Goal: Task Accomplishment & Management: Complete application form

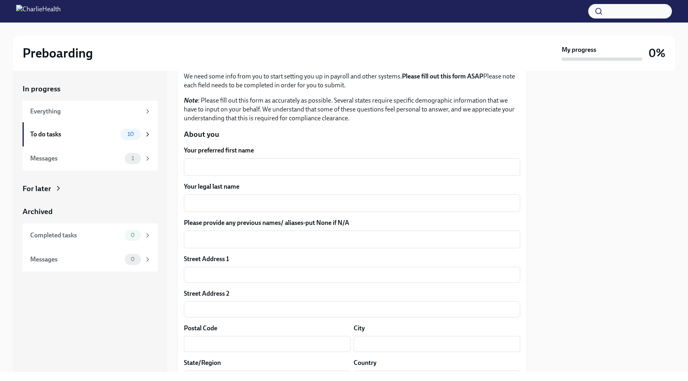
scroll to position [56, 0]
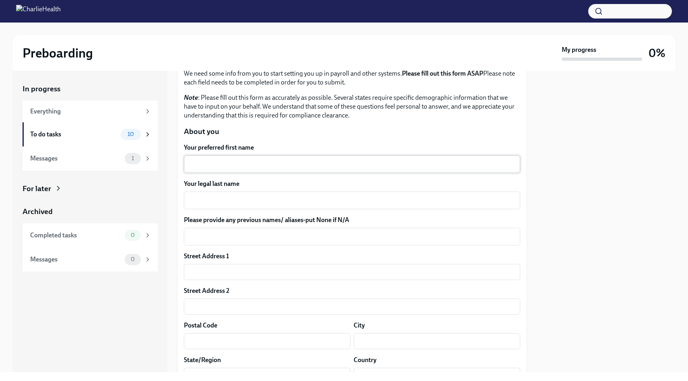
click at [227, 170] on div "x ​" at bounding box center [352, 164] width 337 height 18
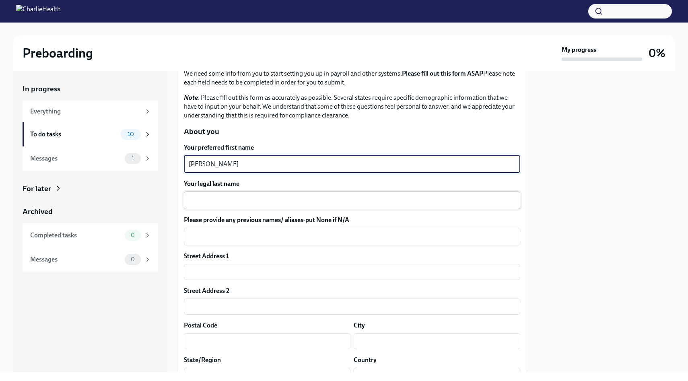
type textarea "[PERSON_NAME]"
click at [221, 203] on textarea "Your legal last name" at bounding box center [352, 201] width 327 height 10
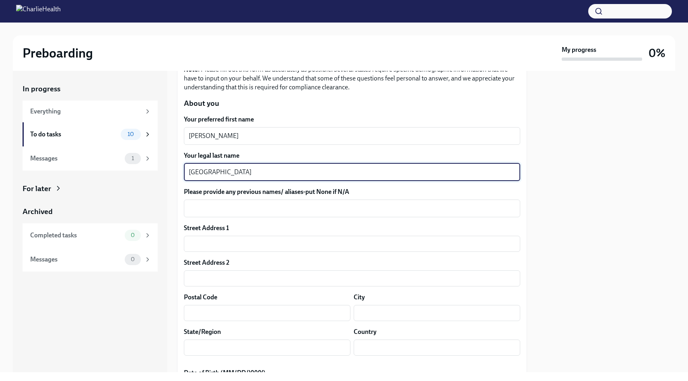
scroll to position [87, 0]
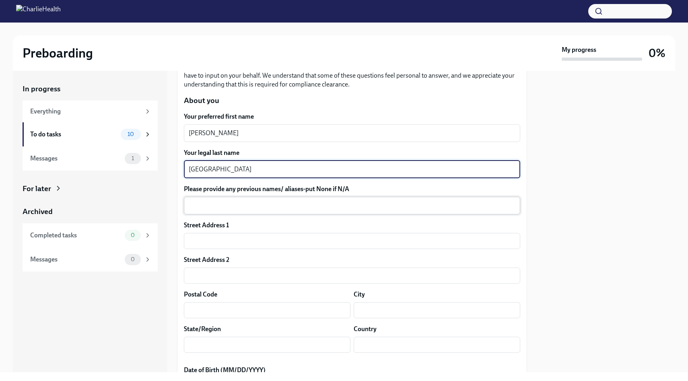
type textarea "[GEOGRAPHIC_DATA]"
click at [235, 207] on textarea "Please provide any previous names/ aliases-put None if N/A" at bounding box center [352, 206] width 327 height 10
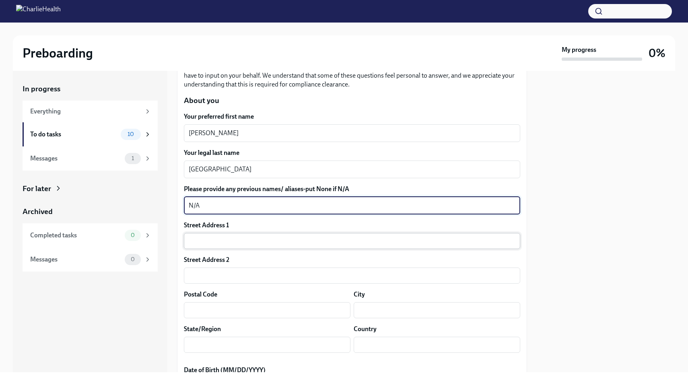
type textarea "N/A"
click at [234, 241] on input "text" at bounding box center [352, 241] width 337 height 16
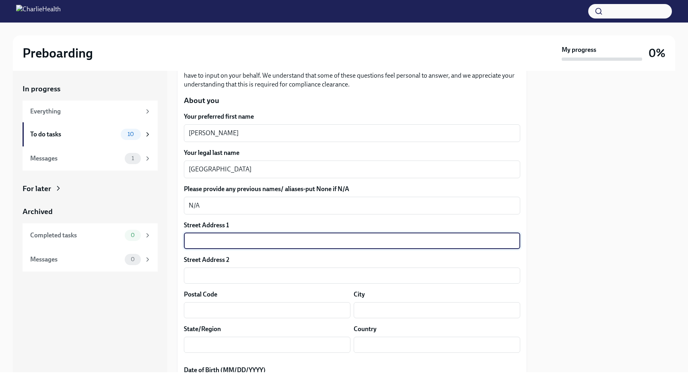
type input "[STREET_ADDRESS]"
type input "19023"
type input "[PERSON_NAME]"
type input "PA"
type input "US"
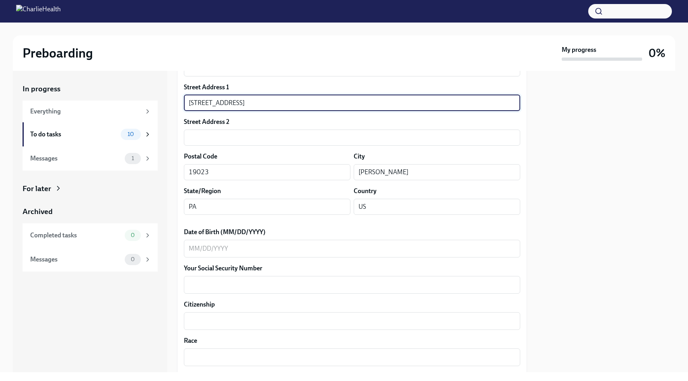
scroll to position [225, 0]
click at [249, 251] on textarea "Date of Birth (MM/DD/YYYY)" at bounding box center [352, 249] width 327 height 10
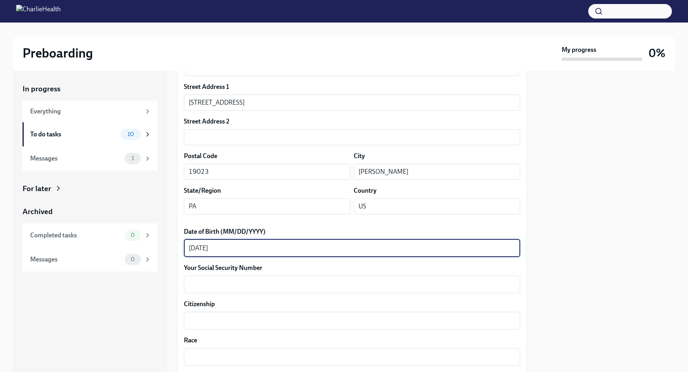
scroll to position [240, 0]
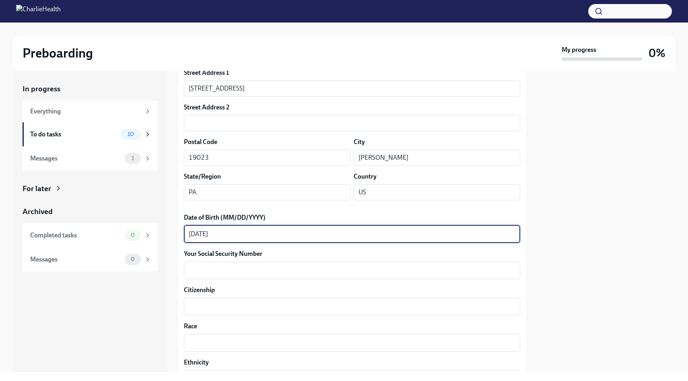
type textarea "[DATE]"
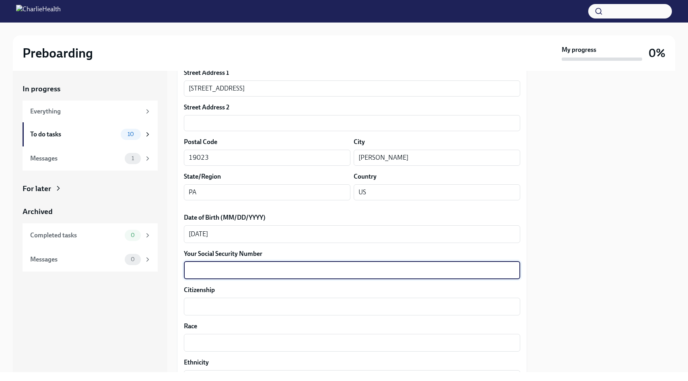
click at [255, 275] on textarea "Your Social Security Number" at bounding box center [352, 271] width 327 height 10
type textarea "519699896"
click at [246, 312] on div "x ​" at bounding box center [352, 307] width 337 height 18
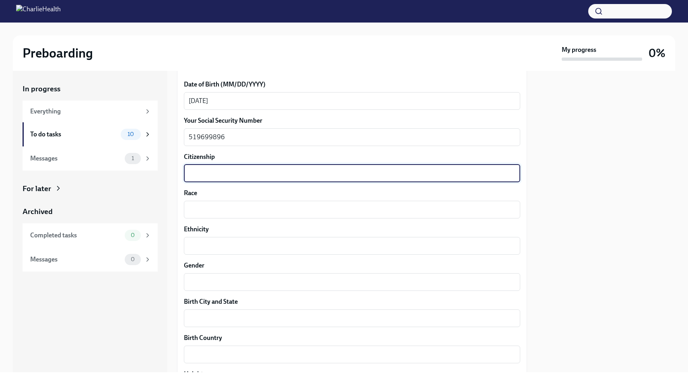
scroll to position [377, 0]
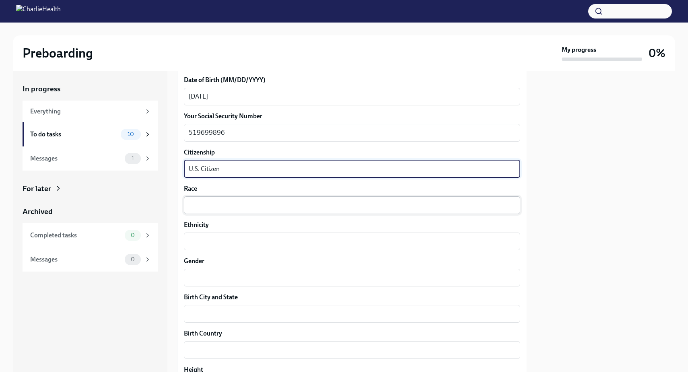
type textarea "U.S. Citizen"
click at [242, 209] on textarea "Race" at bounding box center [352, 205] width 327 height 10
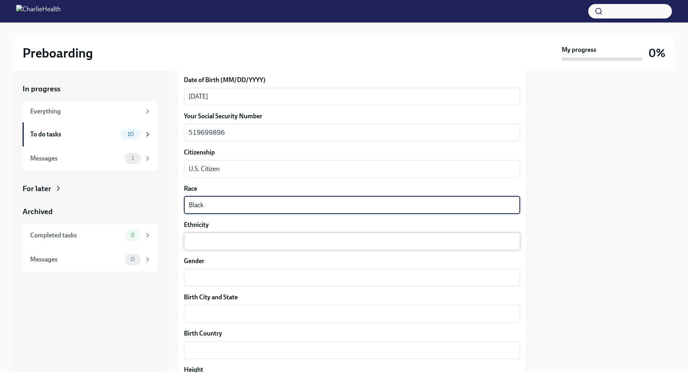
type textarea "Black"
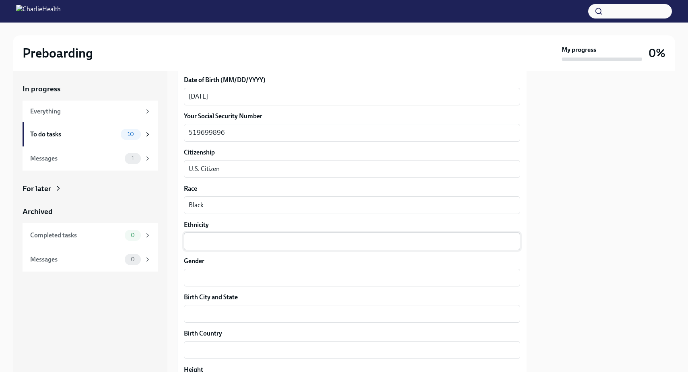
click at [236, 249] on div "x ​" at bounding box center [352, 242] width 337 height 18
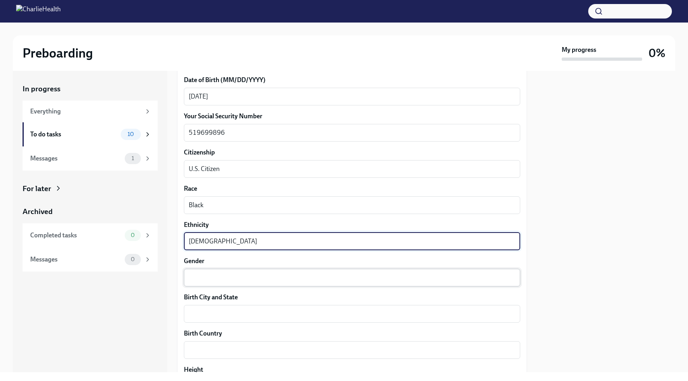
type textarea "[DEMOGRAPHIC_DATA]"
click at [228, 276] on textarea "Gender" at bounding box center [352, 278] width 327 height 10
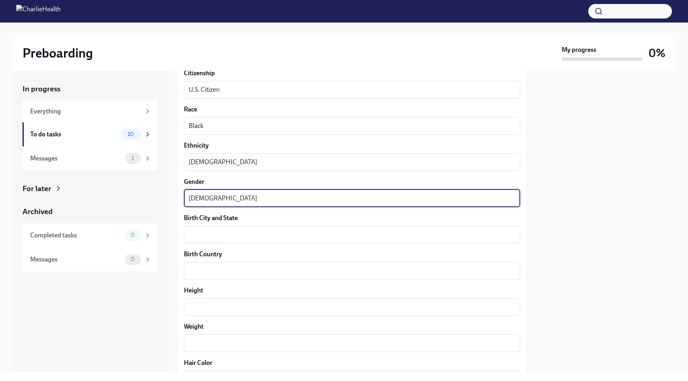
scroll to position [459, 0]
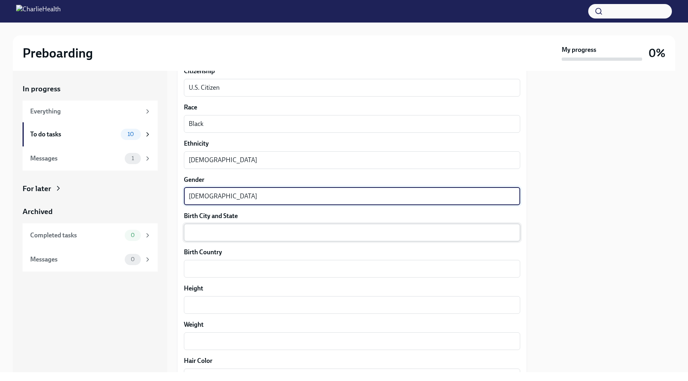
type textarea "[DEMOGRAPHIC_DATA]"
click at [238, 230] on textarea "Birth City and State" at bounding box center [352, 233] width 327 height 10
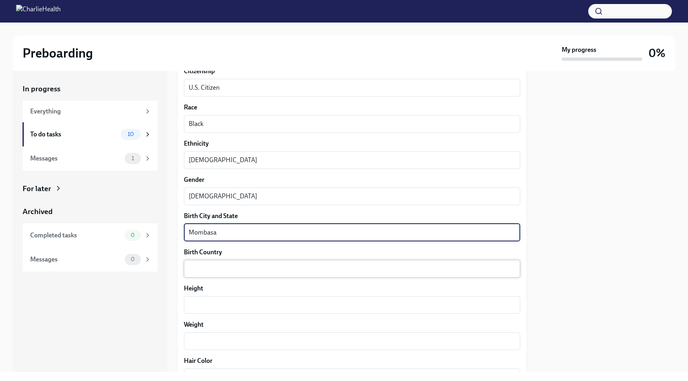
type textarea "Mombasa"
click at [211, 274] on div "x ​" at bounding box center [352, 269] width 337 height 18
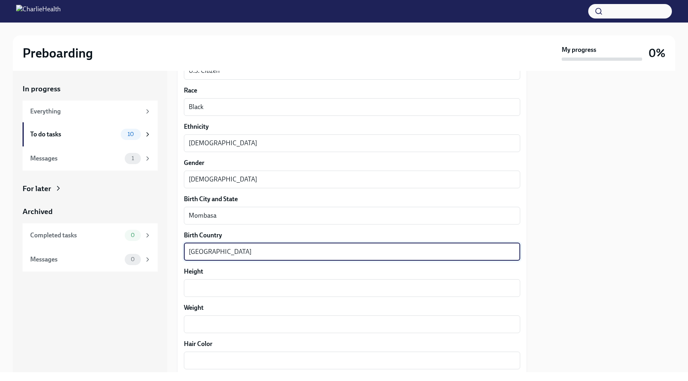
scroll to position [482, 0]
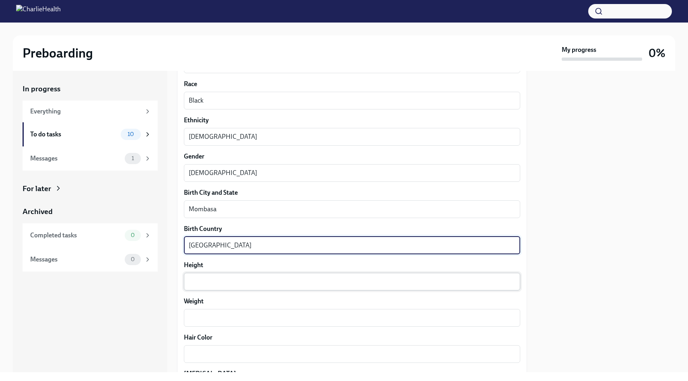
type textarea "[GEOGRAPHIC_DATA]"
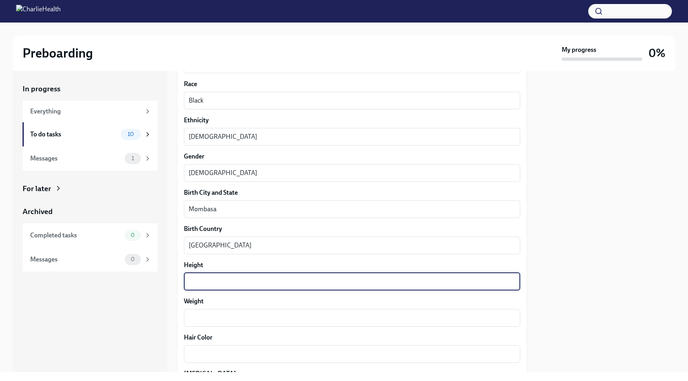
click at [196, 285] on textarea "Height" at bounding box center [352, 282] width 327 height 10
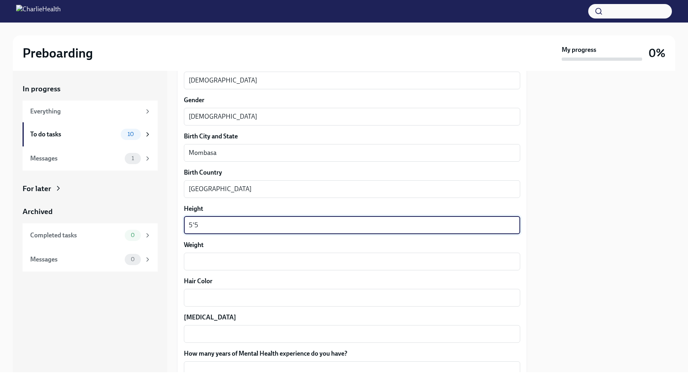
scroll to position [539, 0]
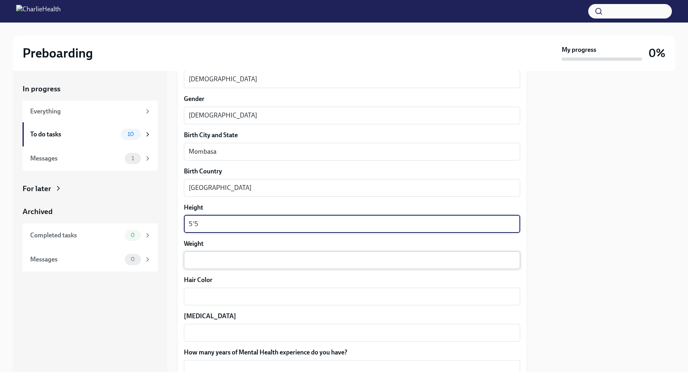
type textarea "5'5"
click at [213, 254] on div "x ​" at bounding box center [352, 261] width 337 height 18
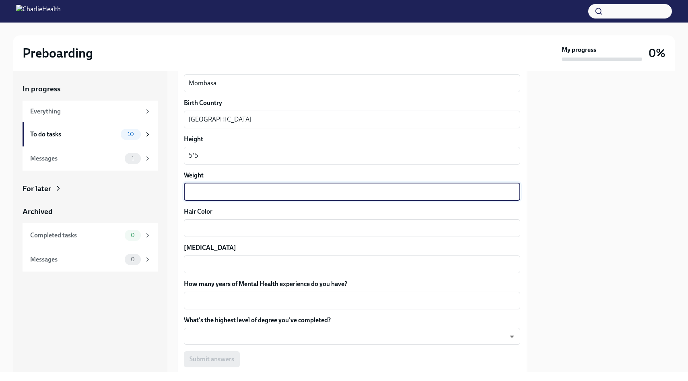
scroll to position [623, 0]
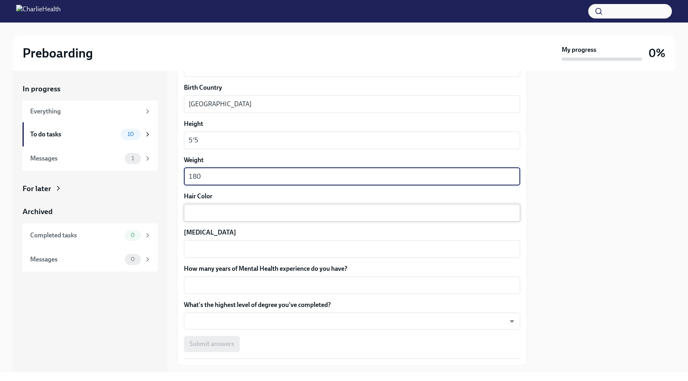
type textarea "180"
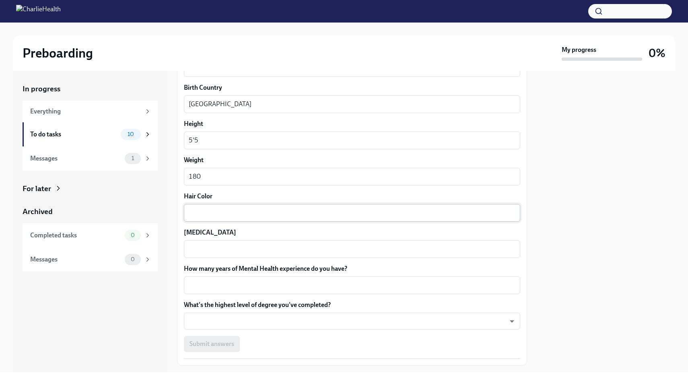
click at [234, 206] on div "x ​" at bounding box center [352, 213] width 337 height 18
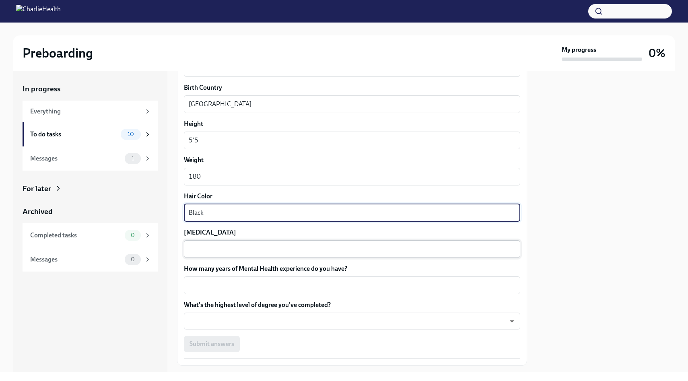
type textarea "Black"
click at [224, 254] on textarea "[MEDICAL_DATA]" at bounding box center [352, 249] width 327 height 10
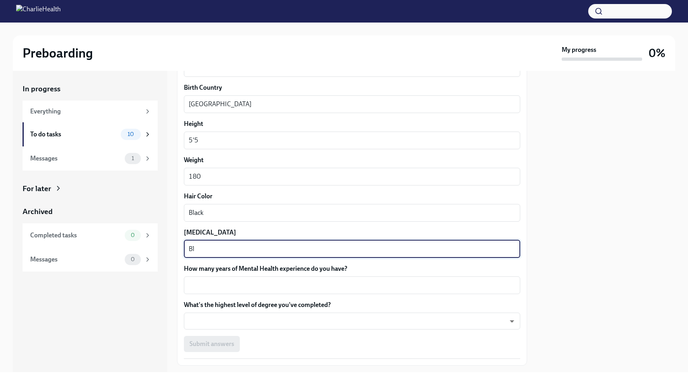
type textarea "B"
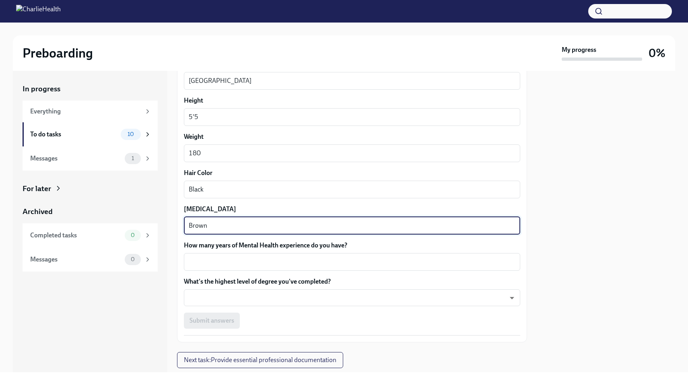
scroll to position [668, 0]
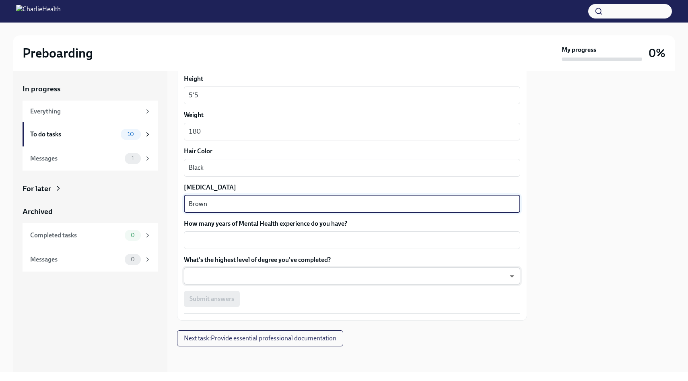
type textarea "Brown"
click at [293, 269] on body "Preboarding My progress 0% In progress Everything To do tasks 10 Messages 1 For…" at bounding box center [344, 190] width 688 height 381
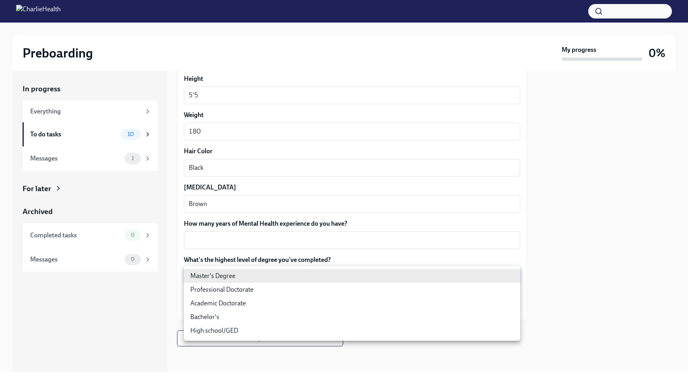
click at [293, 269] on ul "Master's Degree Professional Doctorate Academic Doctorate Bachelor's High schoo…" at bounding box center [352, 303] width 337 height 75
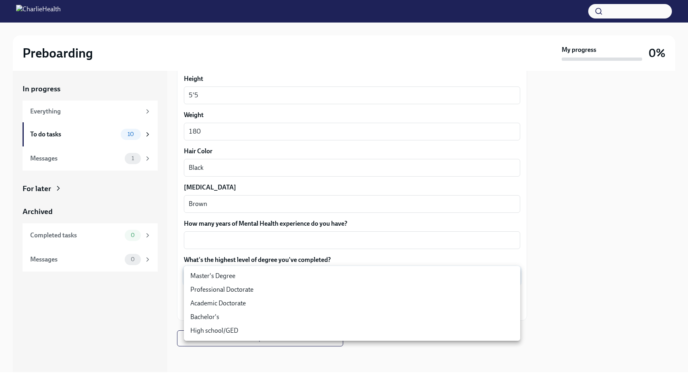
click at [285, 270] on li "Master's Degree" at bounding box center [352, 276] width 337 height 14
type input "2vBr-ghkD"
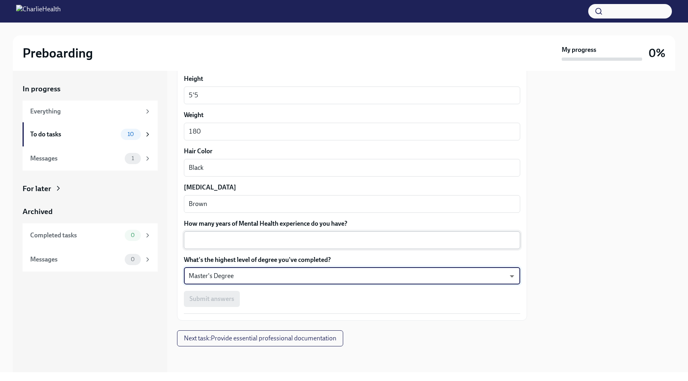
click at [285, 244] on textarea "How many years of Mental Health experience do you have?" at bounding box center [352, 241] width 327 height 10
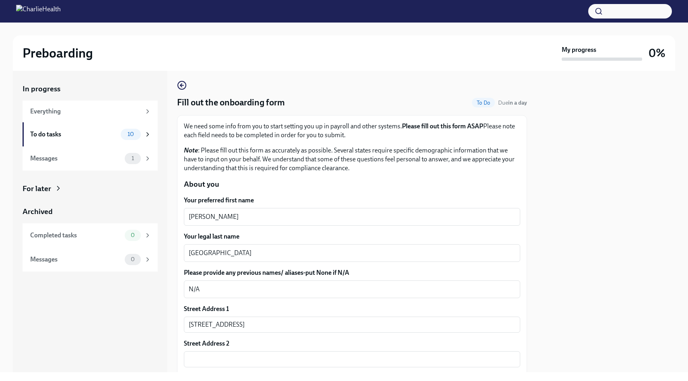
scroll to position [0, 0]
